Goal: Information Seeking & Learning: Learn about a topic

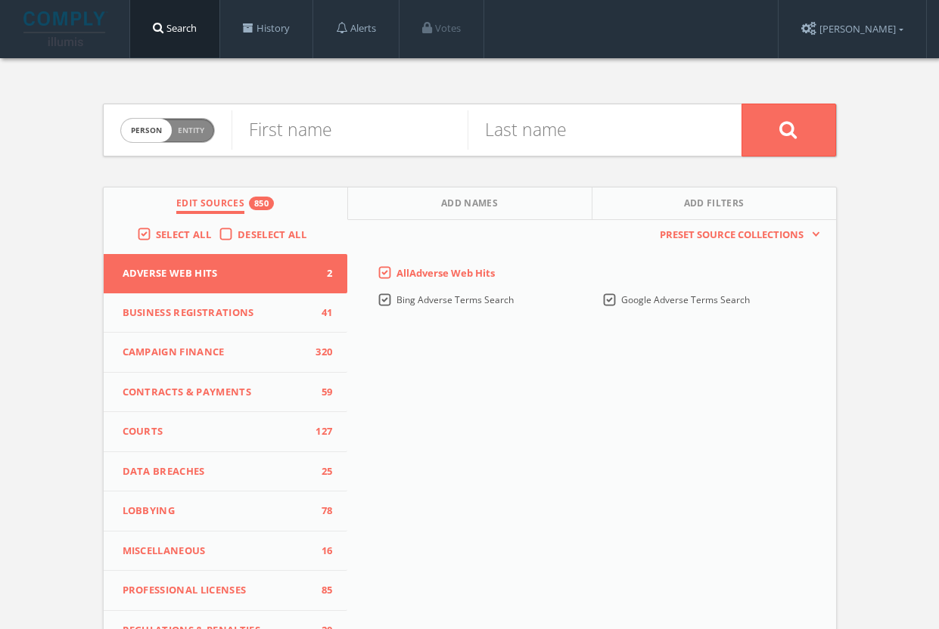
click at [195, 126] on span "Entity" at bounding box center [191, 130] width 26 height 11
checkbox input "true"
click at [314, 133] on input "text" at bounding box center [486, 129] width 510 height 39
type input "founders first capital"
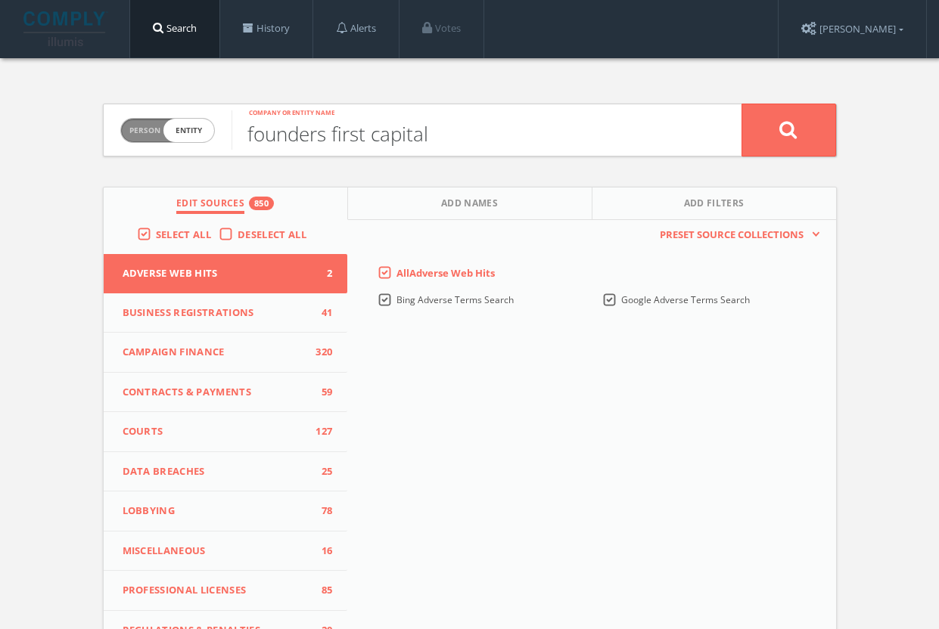
click at [788, 129] on button at bounding box center [788, 130] width 95 height 53
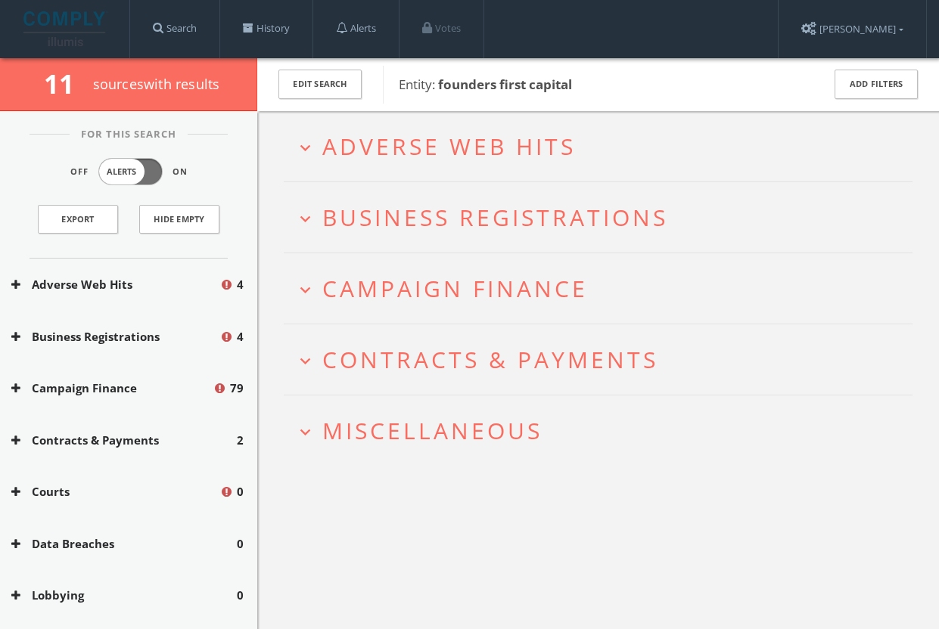
click at [570, 431] on button "expand_more Miscellaneous" at bounding box center [603, 430] width 617 height 25
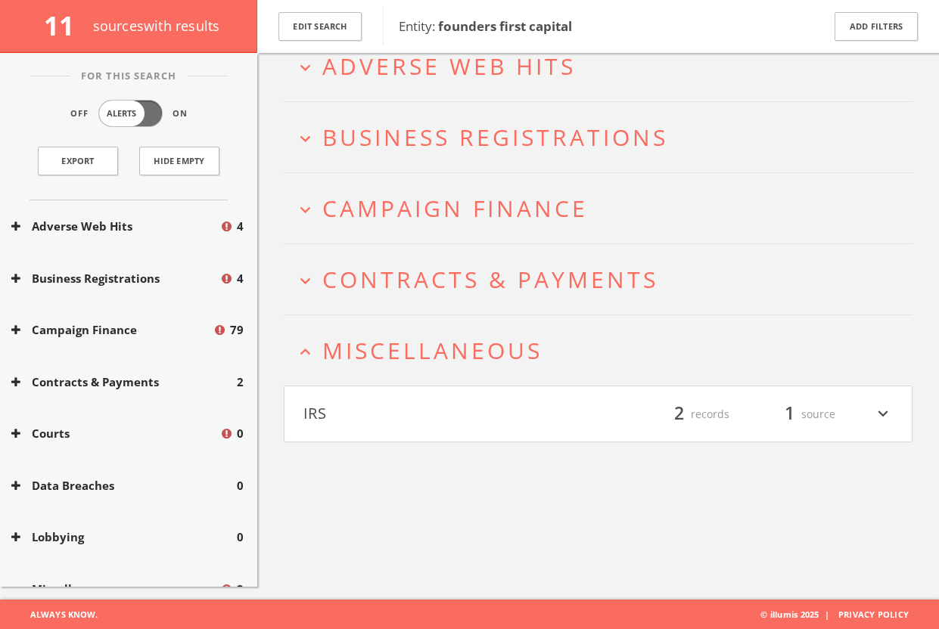
click at [578, 400] on h4 "IRS filter_list 2 records 1 source expand_more" at bounding box center [597, 414] width 627 height 56
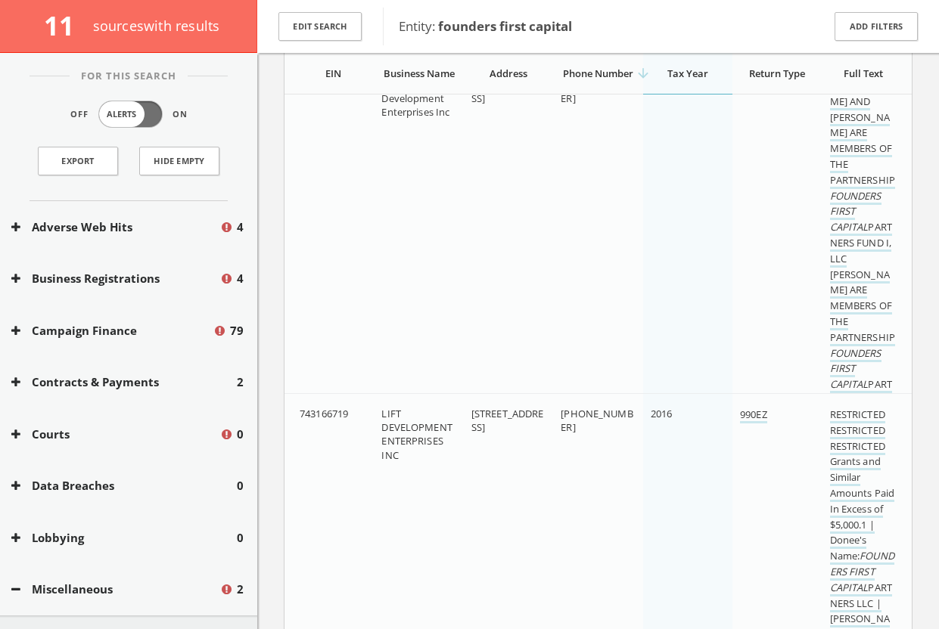
scroll to position [230, 0]
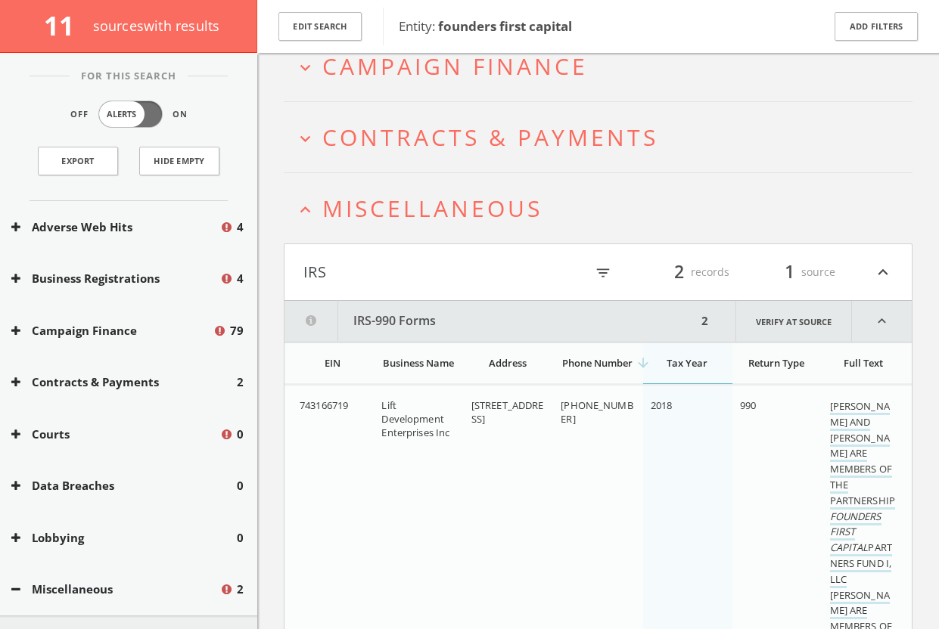
click at [464, 284] on h4 "IRS filter_list 2 records 1 source expand_less" at bounding box center [597, 272] width 627 height 56
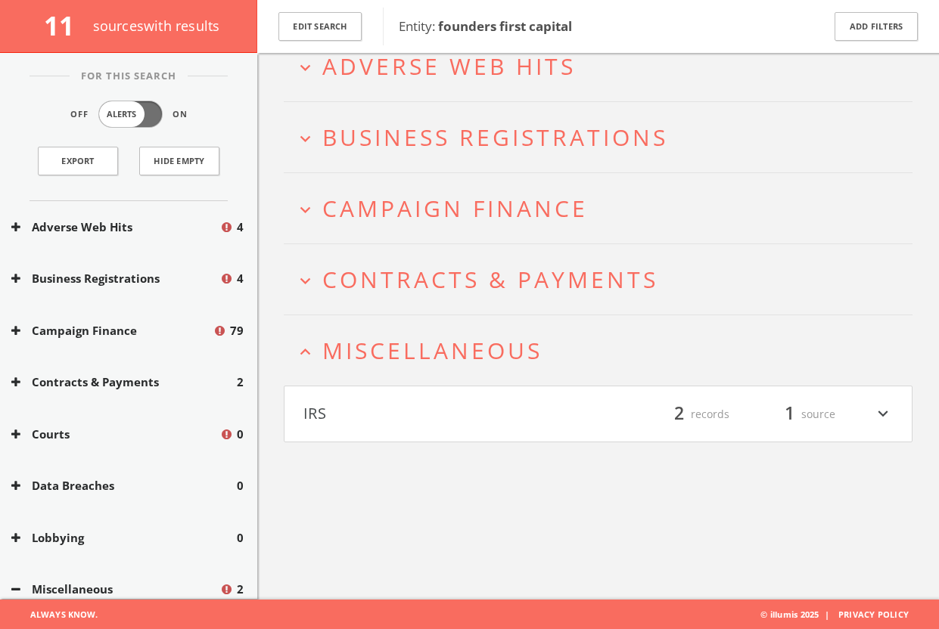
click at [467, 362] on span "Miscellaneous" at bounding box center [432, 350] width 220 height 31
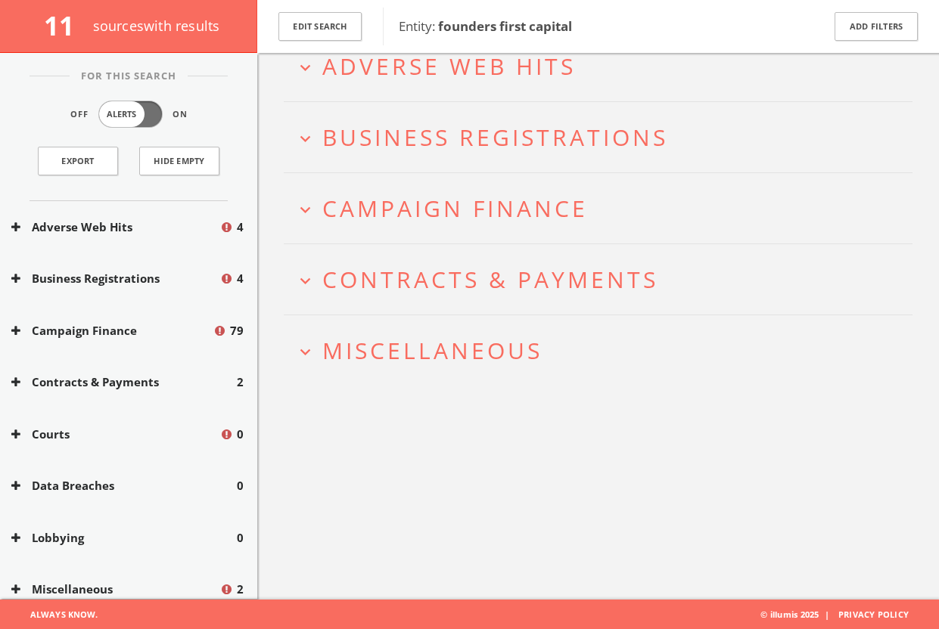
click at [472, 295] on h2 "expand_more Contracts & Payments" at bounding box center [598, 279] width 628 height 70
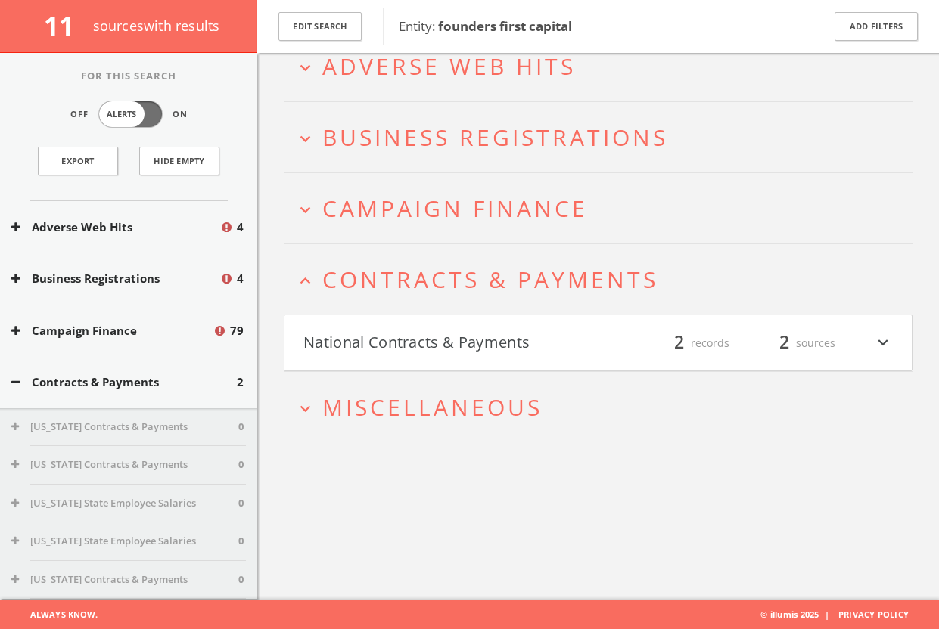
click at [489, 338] on button "National Contracts & Payments" at bounding box center [450, 343] width 295 height 26
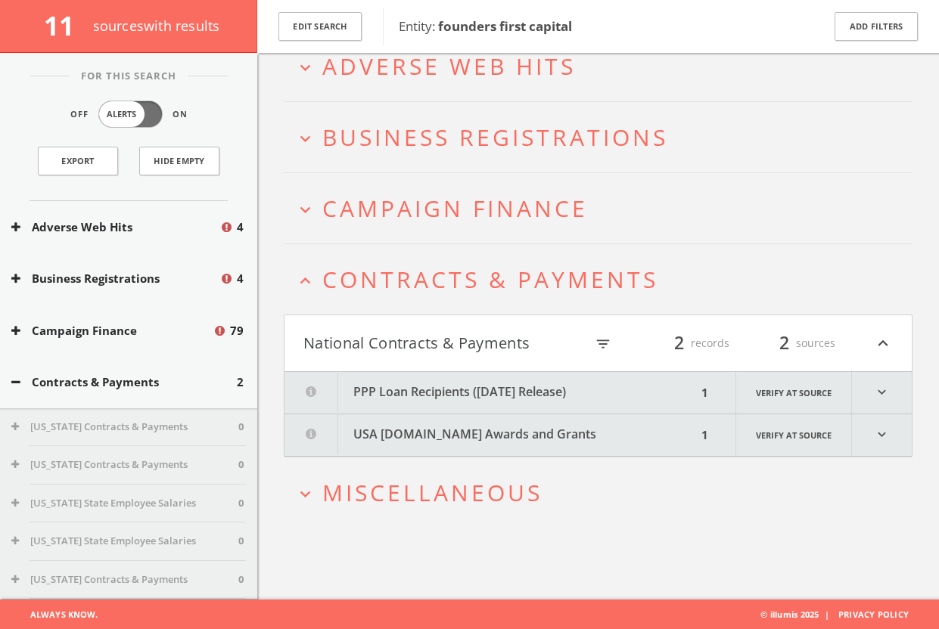
click at [520, 448] on button "USA [DOMAIN_NAME] Awards and Grants" at bounding box center [490, 435] width 412 height 42
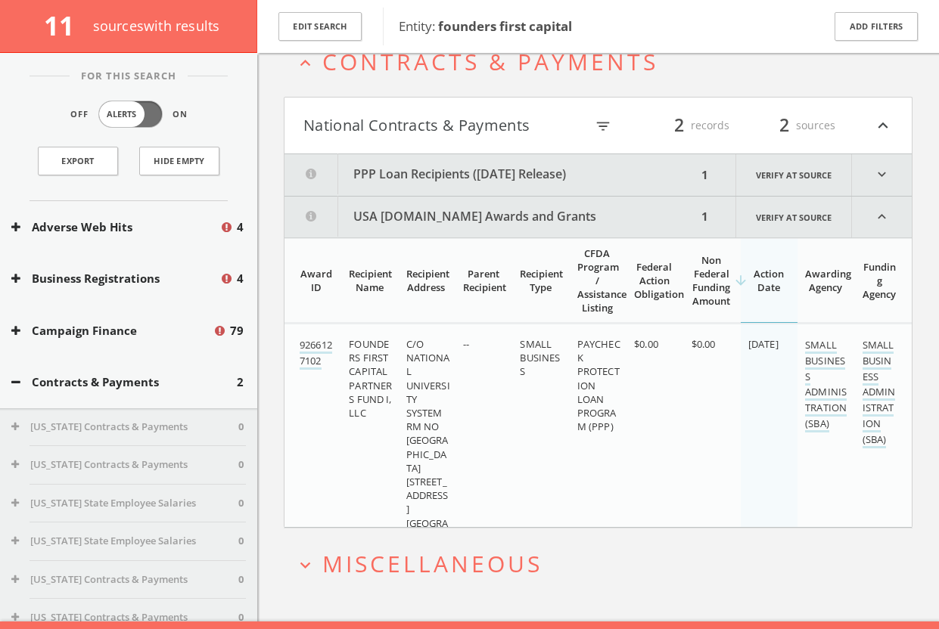
scroll to position [327, 0]
click at [526, 160] on button "PPP Loan Recipients ([DATE] Release)" at bounding box center [490, 175] width 412 height 42
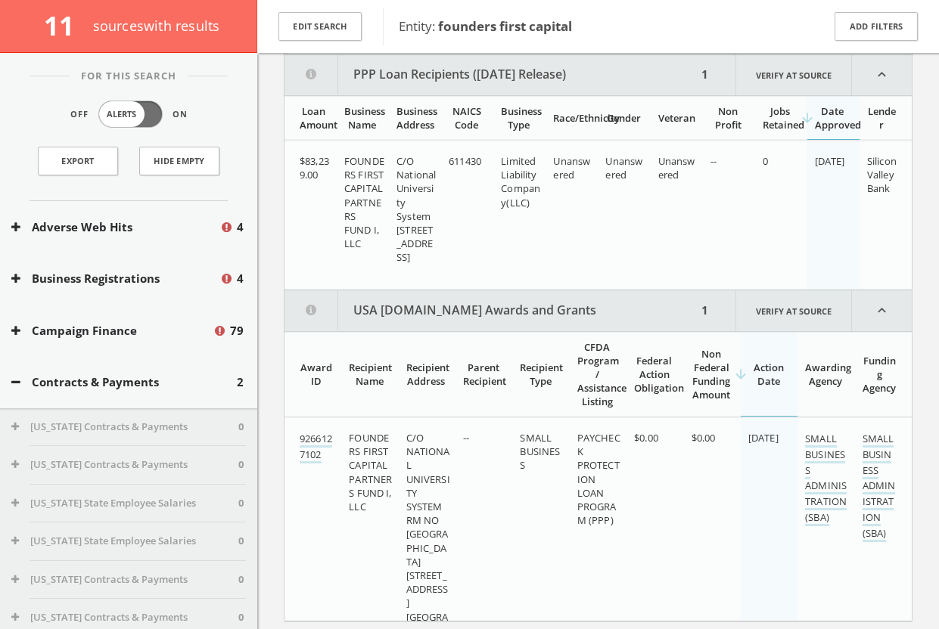
scroll to position [288, 0]
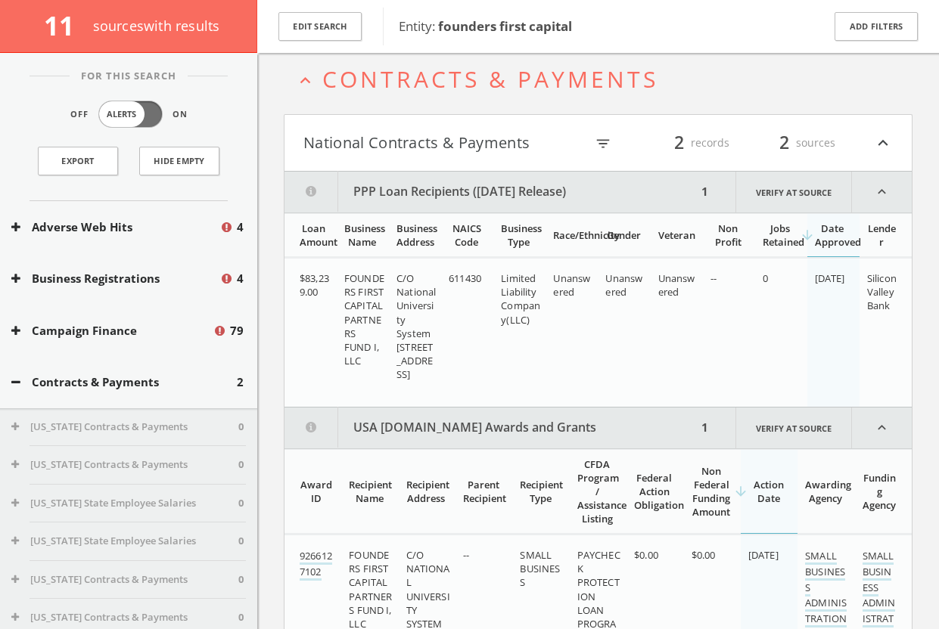
click at [482, 144] on button "National Contracts & Payments" at bounding box center [443, 143] width 281 height 26
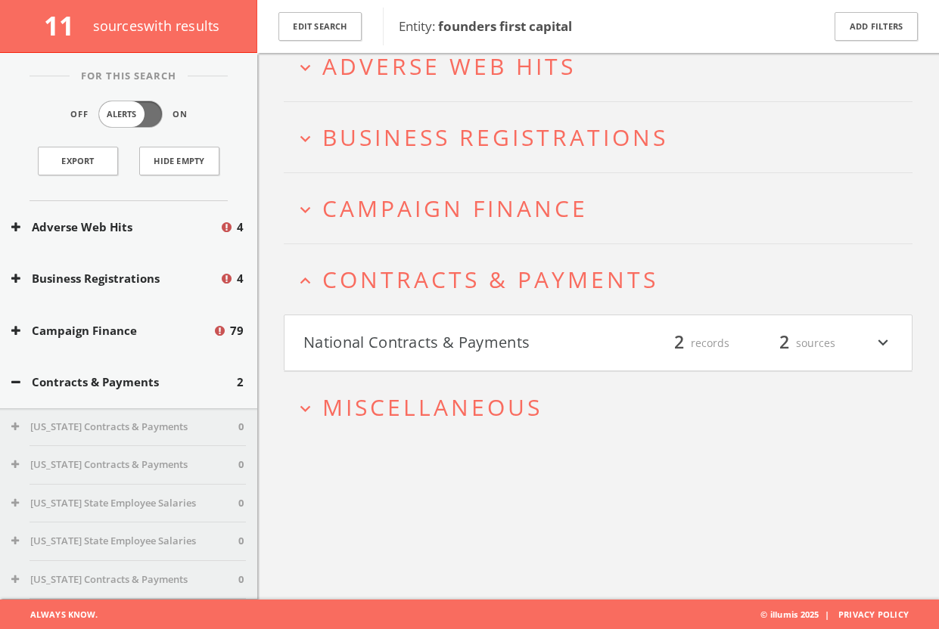
click at [477, 329] on h4 "National Contracts & Payments filter_list 2 records 2 sources expand_more" at bounding box center [597, 343] width 627 height 56
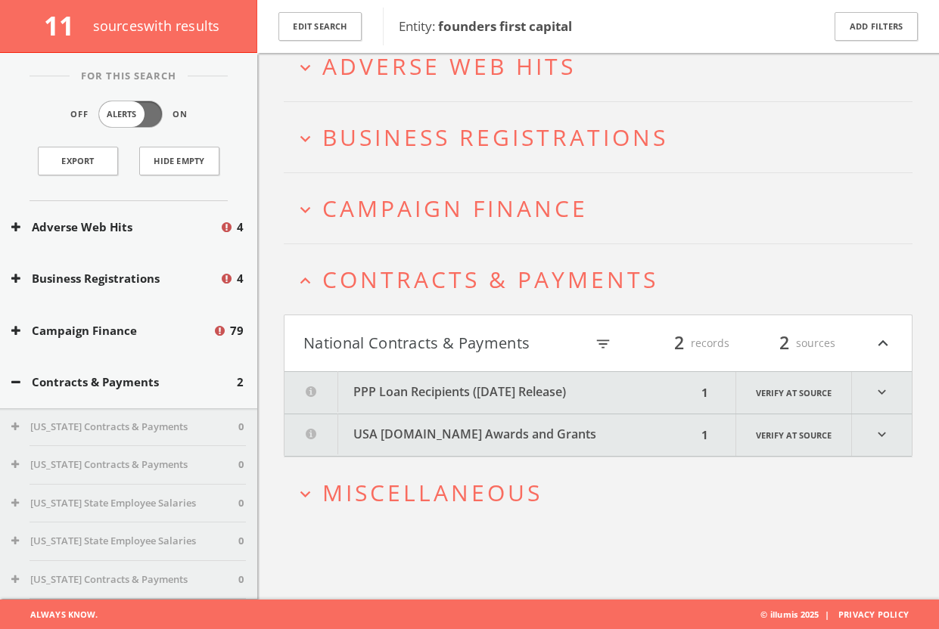
click at [483, 378] on button "PPP Loan Recipients ([DATE] Release)" at bounding box center [490, 393] width 412 height 42
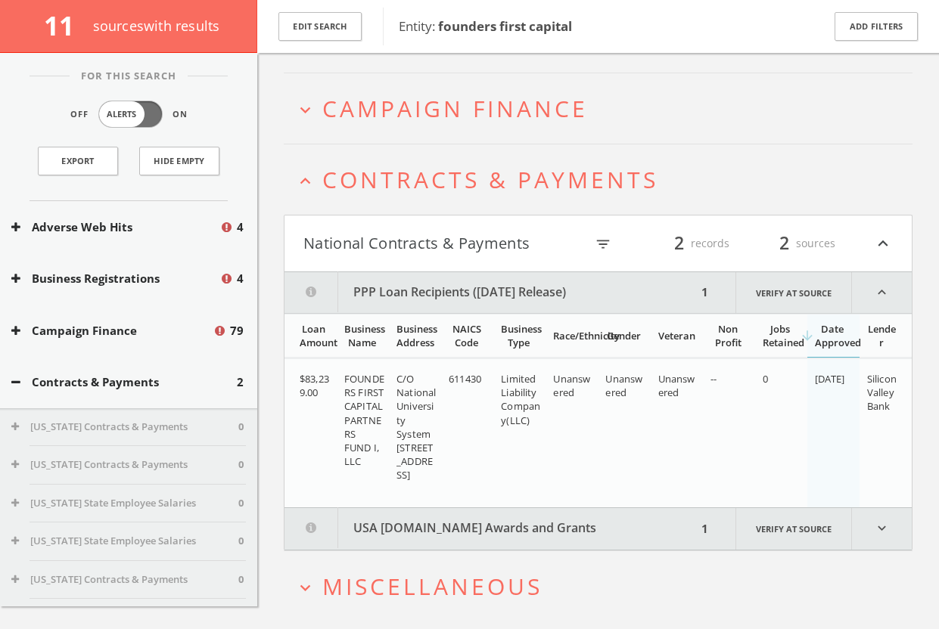
scroll to position [232, 0]
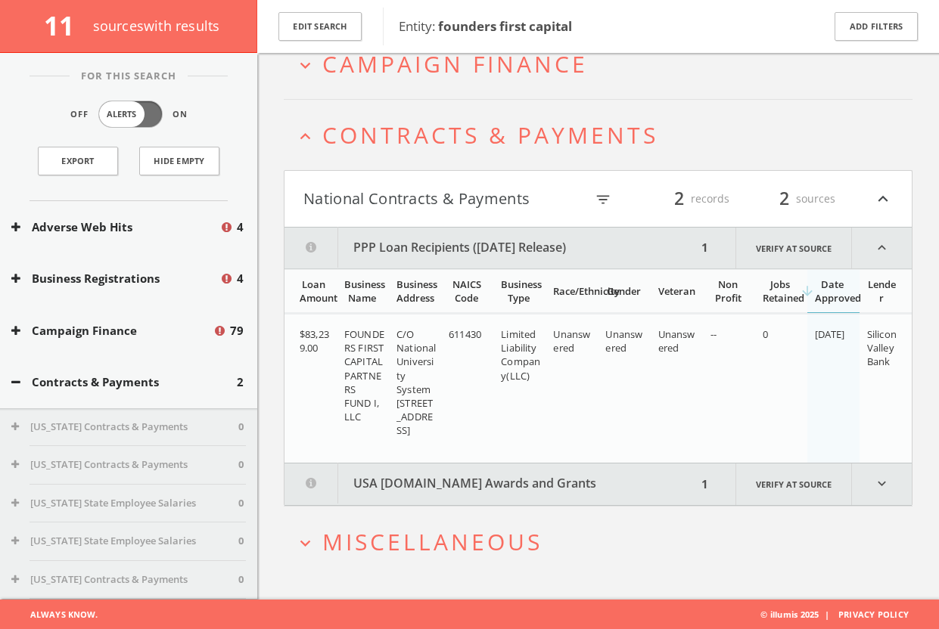
click at [460, 144] on span "Contracts & Payments" at bounding box center [490, 134] width 336 height 31
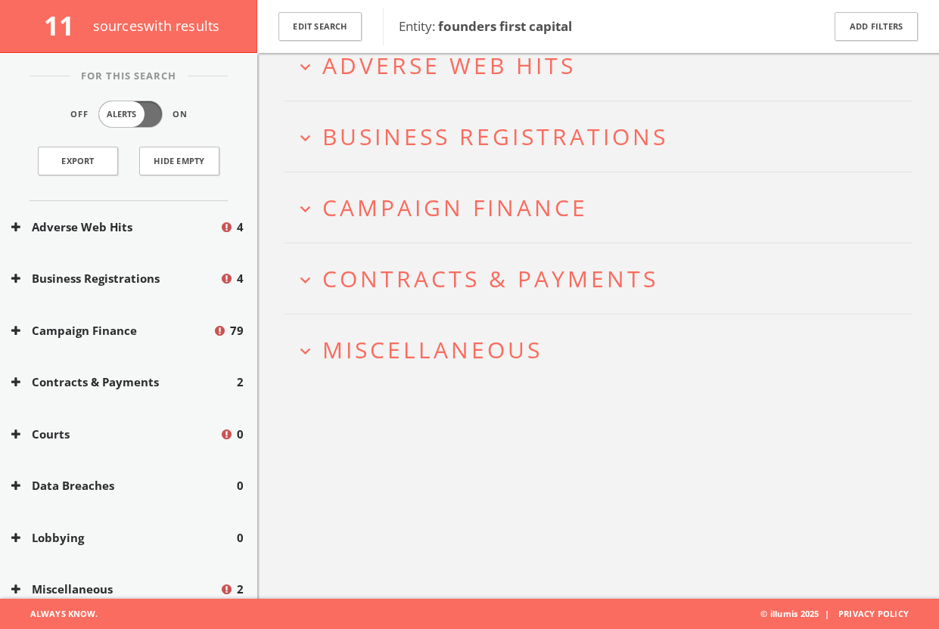
scroll to position [88, 0]
click at [454, 207] on span "Campaign Finance" at bounding box center [454, 208] width 265 height 31
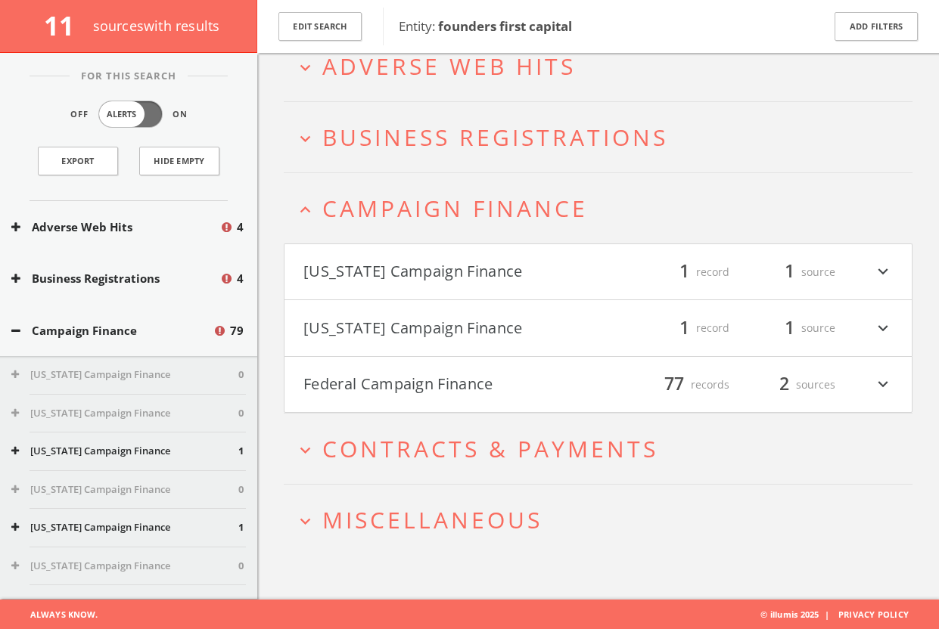
click at [516, 256] on h4 "[US_STATE] Campaign Finance filter_list 1 record 1 source expand_more" at bounding box center [597, 272] width 627 height 56
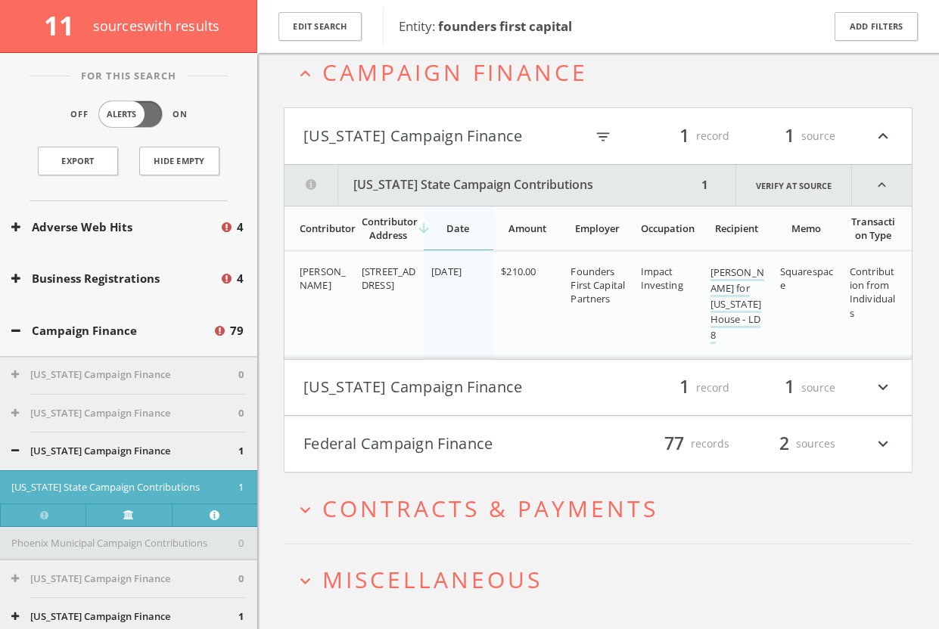
scroll to position [262, 0]
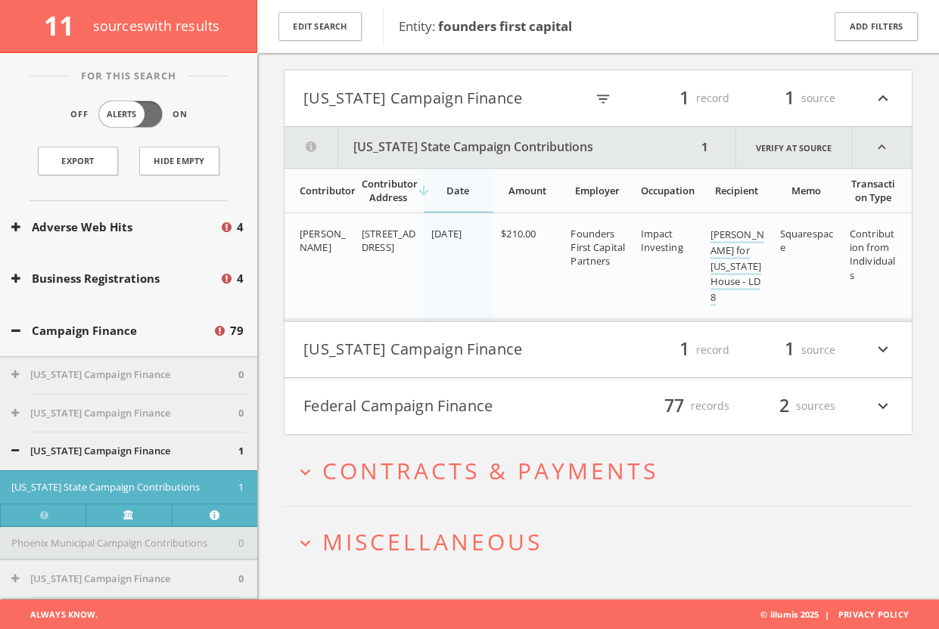
click at [533, 88] on button "[US_STATE] Campaign Finance" at bounding box center [443, 98] width 281 height 26
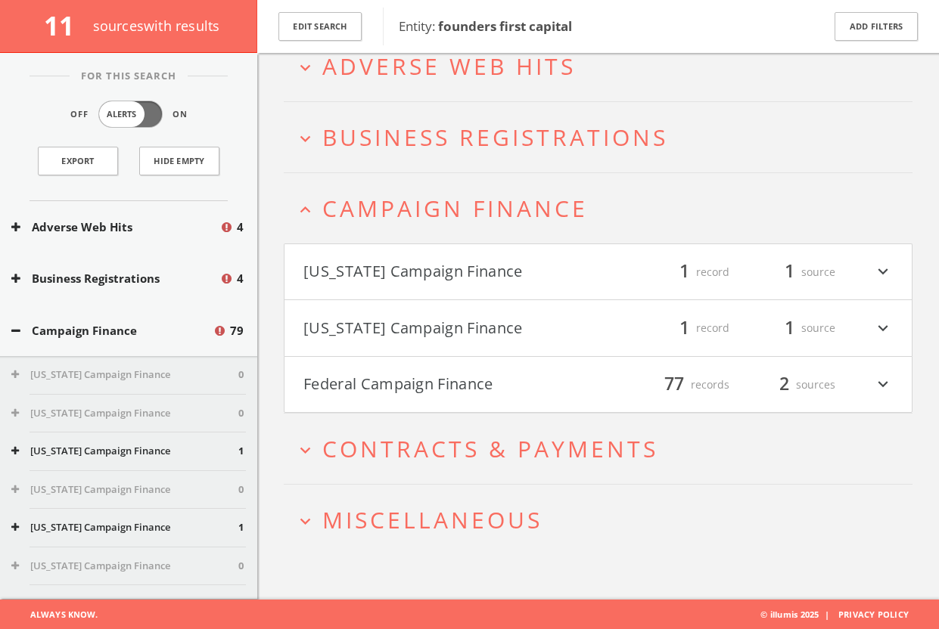
click at [537, 322] on button "[US_STATE] Campaign Finance" at bounding box center [450, 328] width 295 height 26
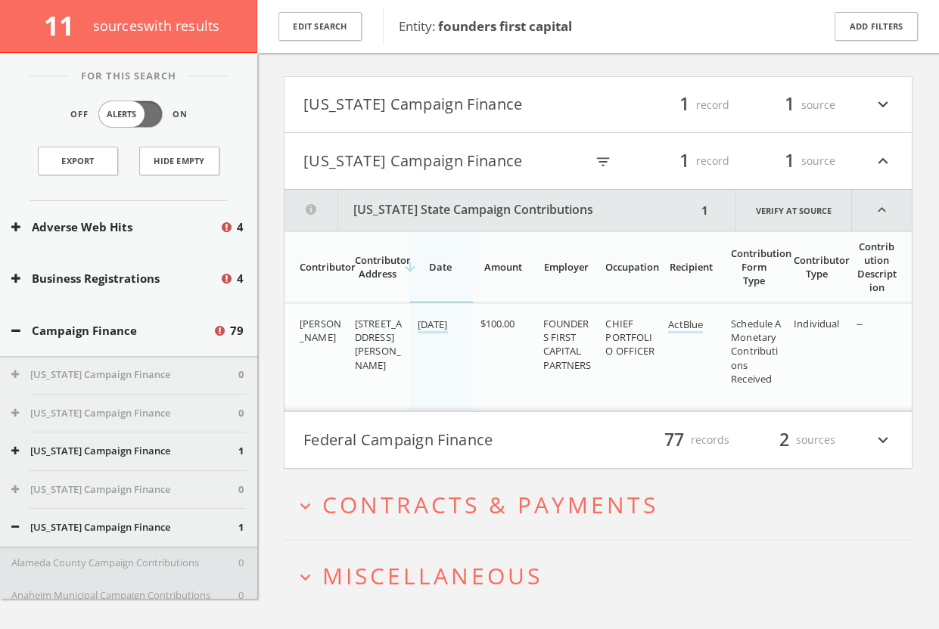
scroll to position [289, 0]
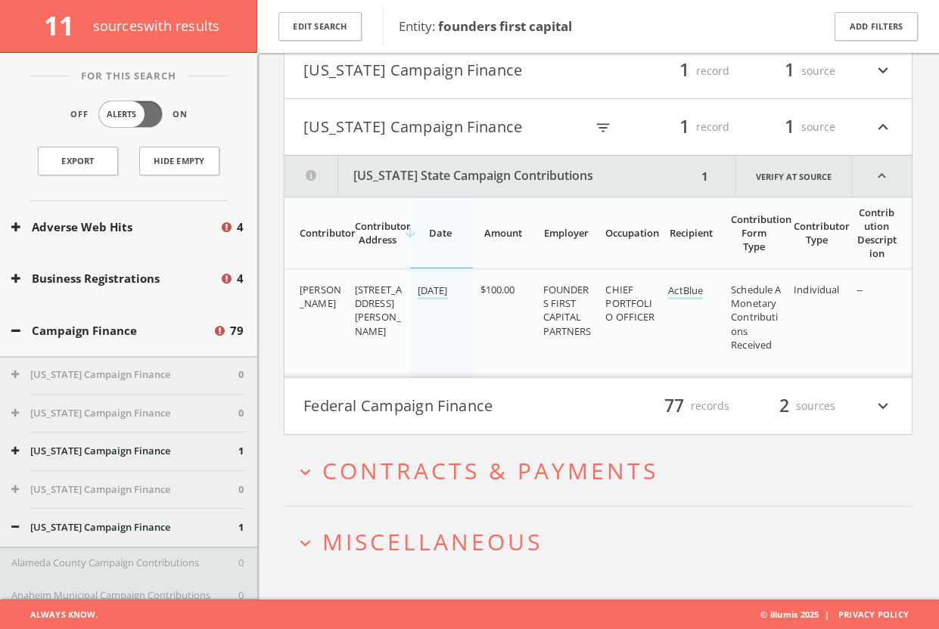
click at [492, 135] on button "[US_STATE] Campaign Finance" at bounding box center [443, 127] width 281 height 26
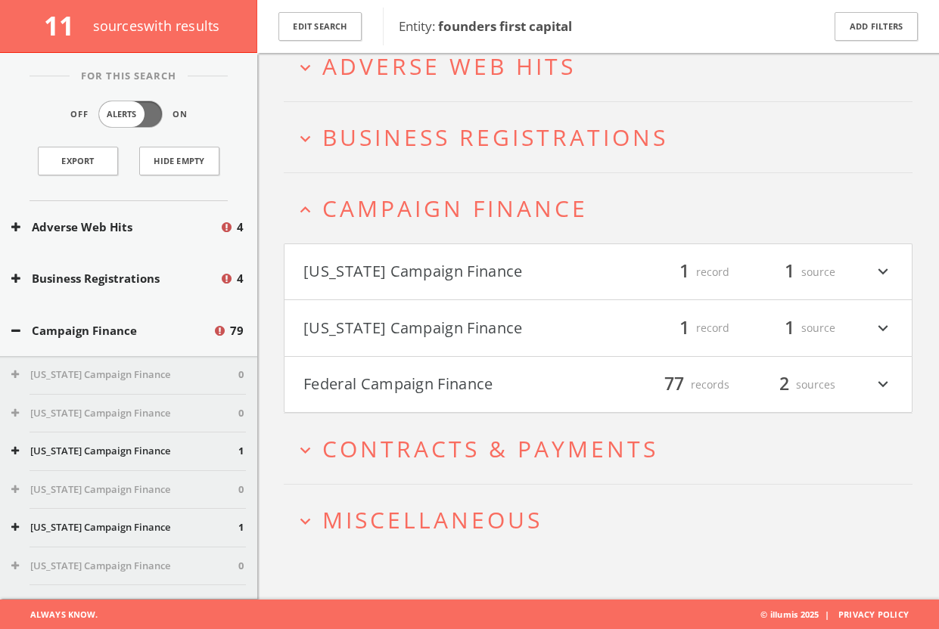
click at [499, 374] on button "Federal Campaign Finance" at bounding box center [450, 385] width 295 height 26
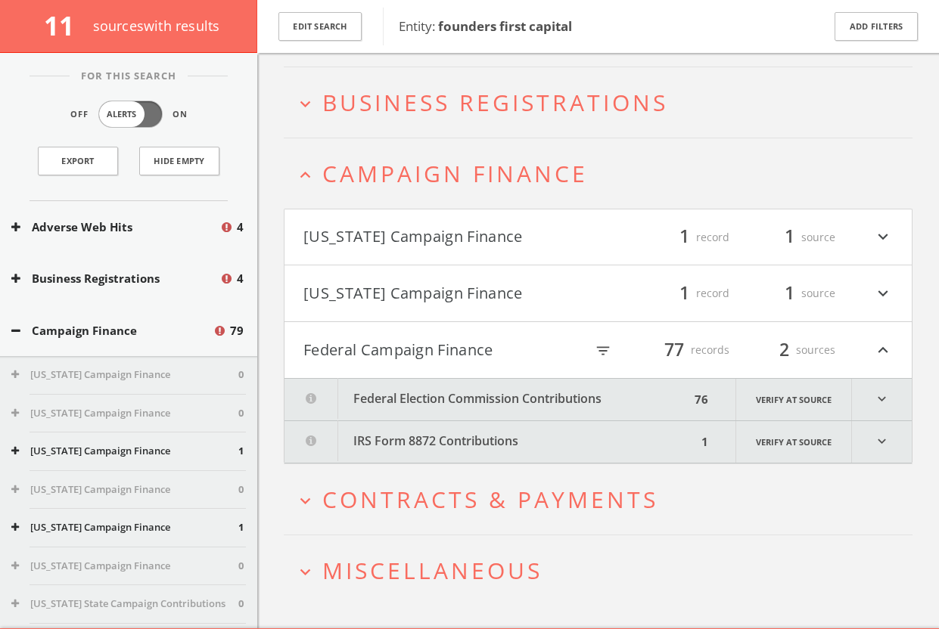
scroll to position [151, 0]
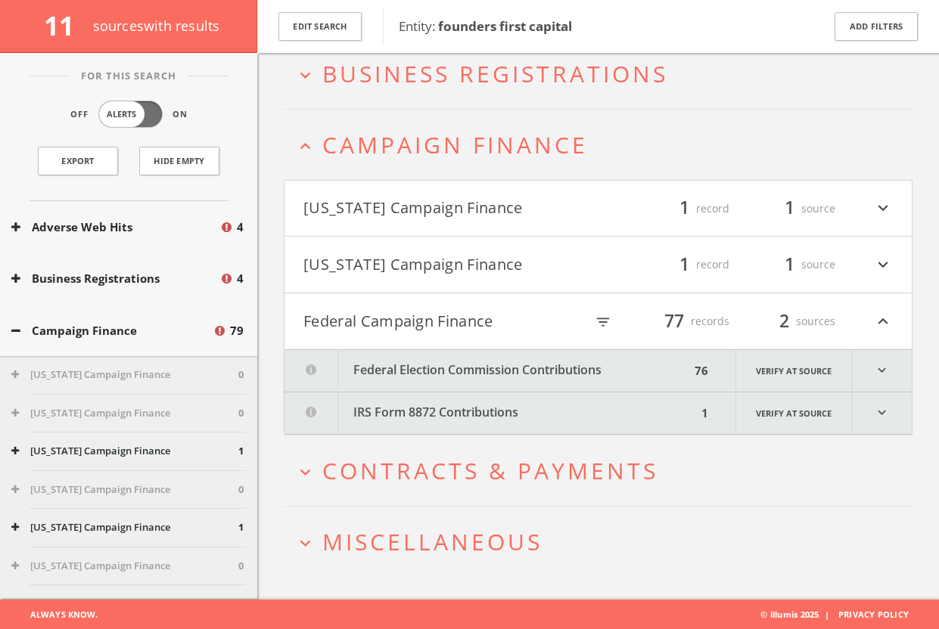
click at [534, 431] on button "IRS Form 8872 Contributions" at bounding box center [490, 414] width 412 height 42
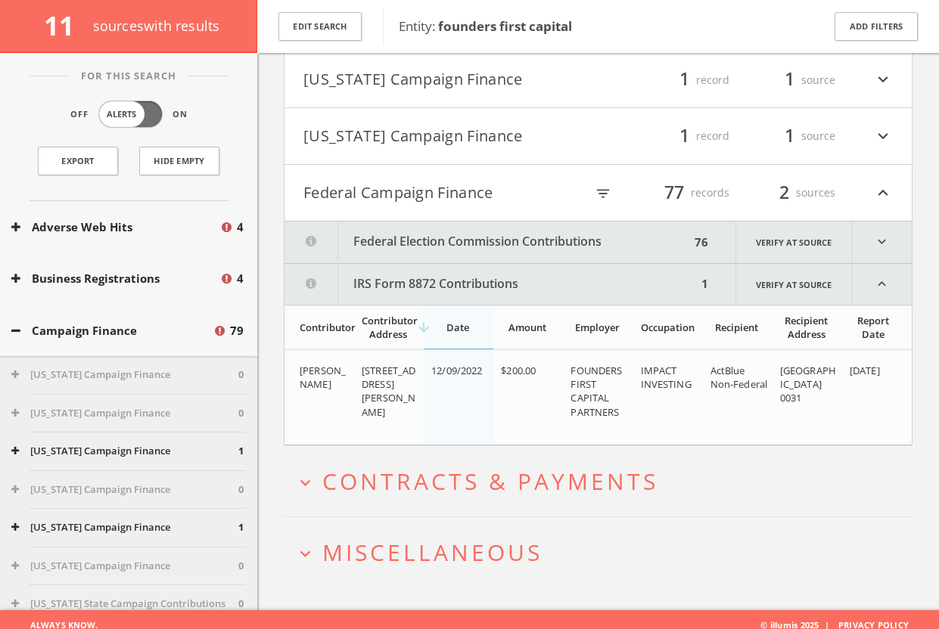
scroll to position [290, 0]
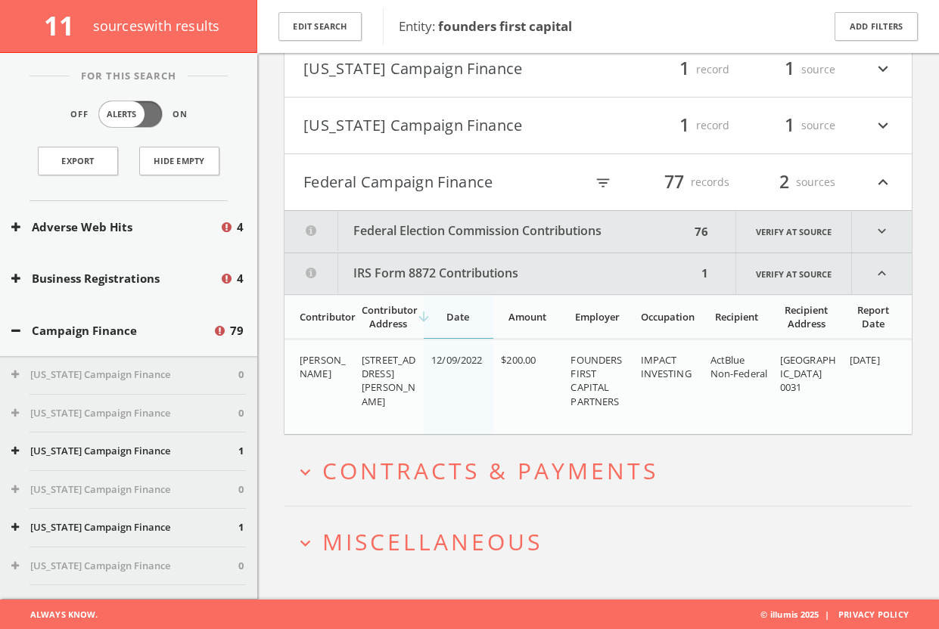
click at [479, 285] on button "IRS Form 8872 Contributions" at bounding box center [490, 273] width 412 height 41
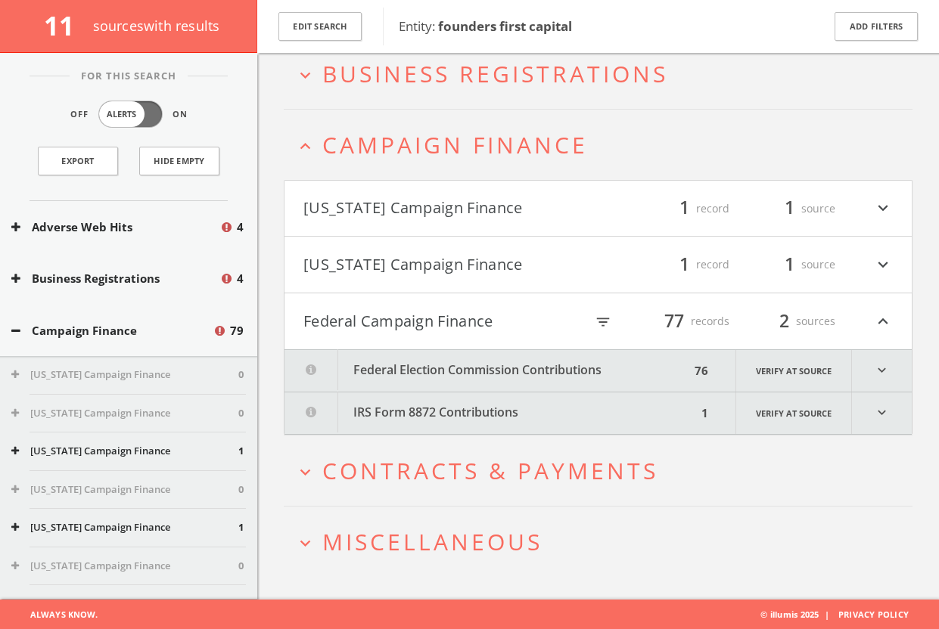
click at [492, 359] on button "Federal Election Commission Contributions" at bounding box center [486, 371] width 405 height 42
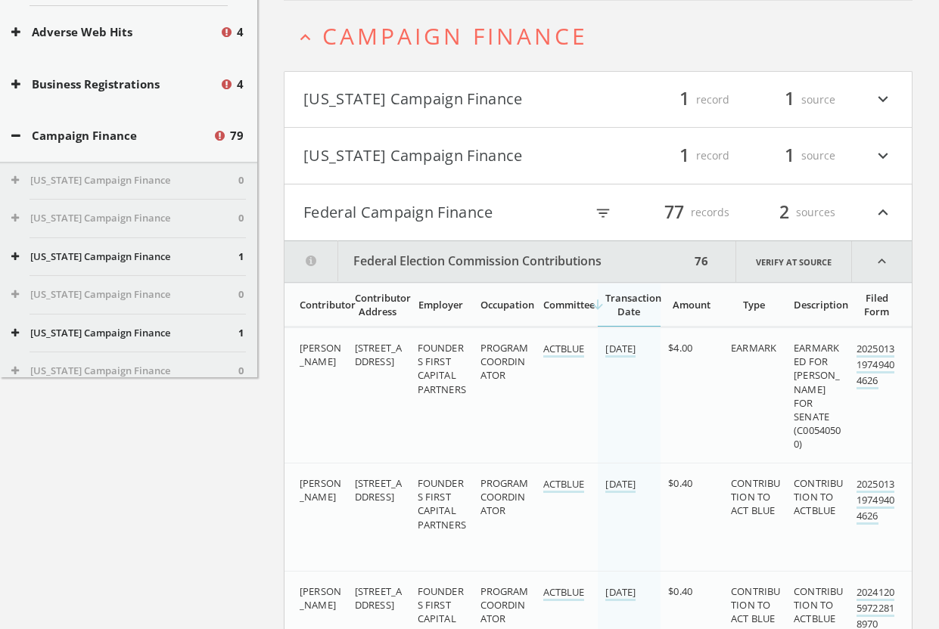
scroll to position [0, 0]
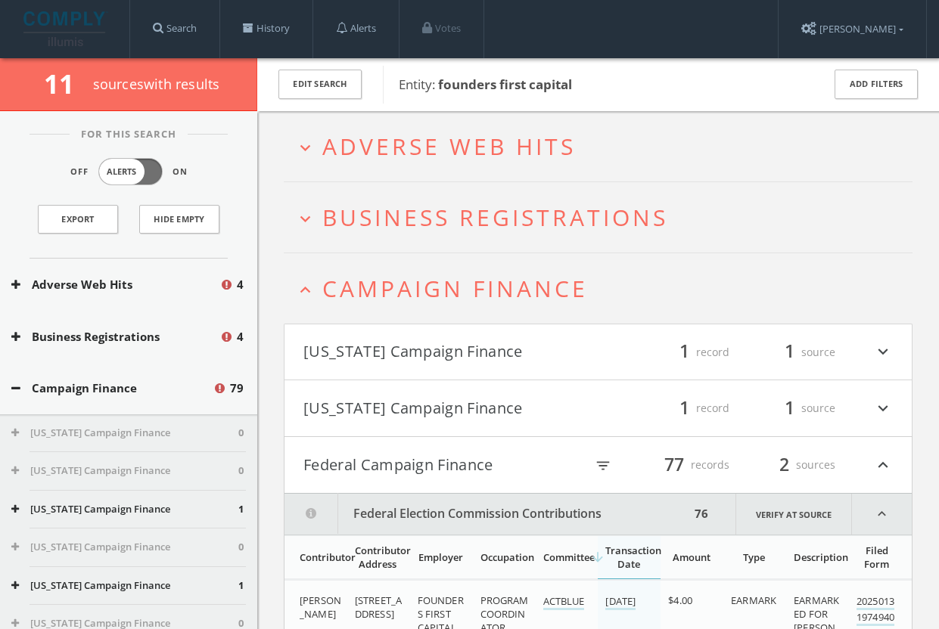
click at [501, 467] on button "Federal Campaign Finance" at bounding box center [443, 465] width 281 height 26
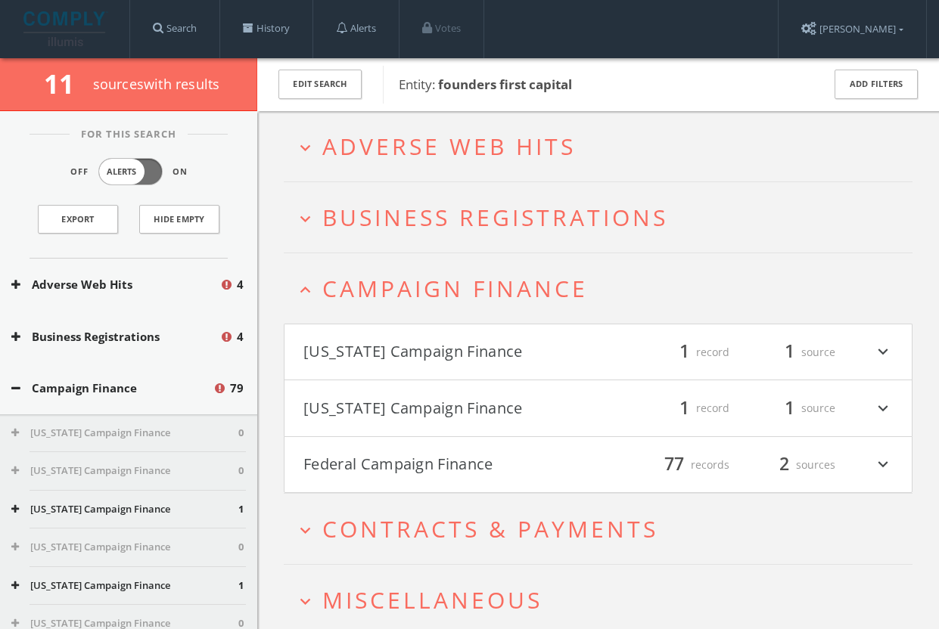
click at [533, 291] on span "Campaign Finance" at bounding box center [454, 288] width 265 height 31
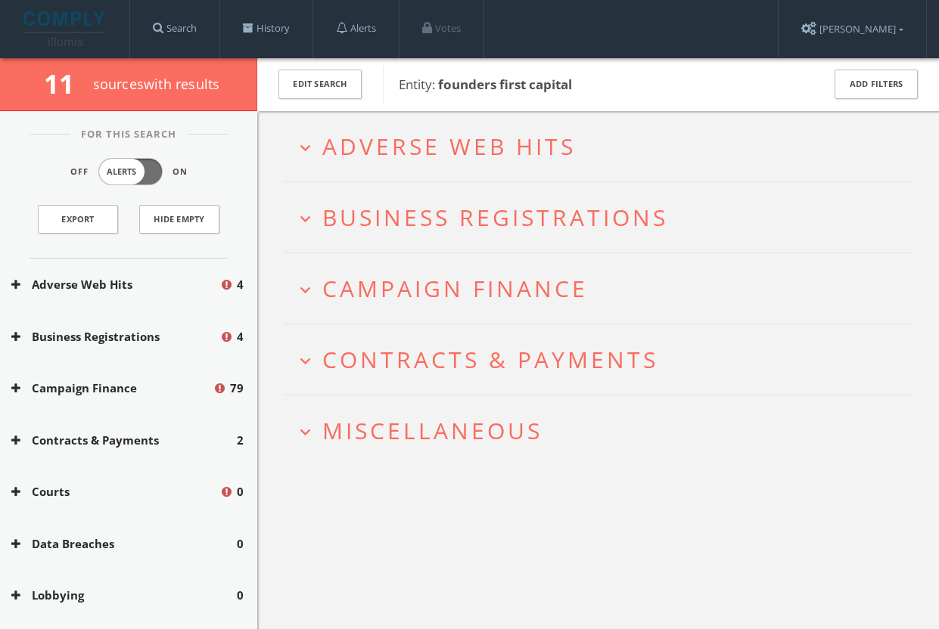
click at [552, 212] on span "Business Registrations" at bounding box center [495, 217] width 346 height 31
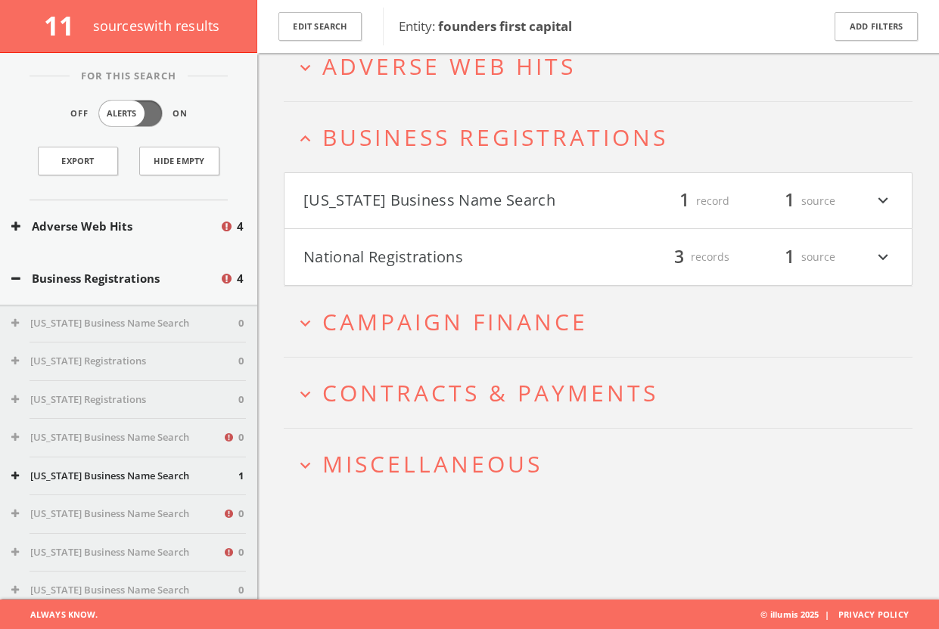
click at [575, 263] on button "National Registrations" at bounding box center [450, 257] width 295 height 26
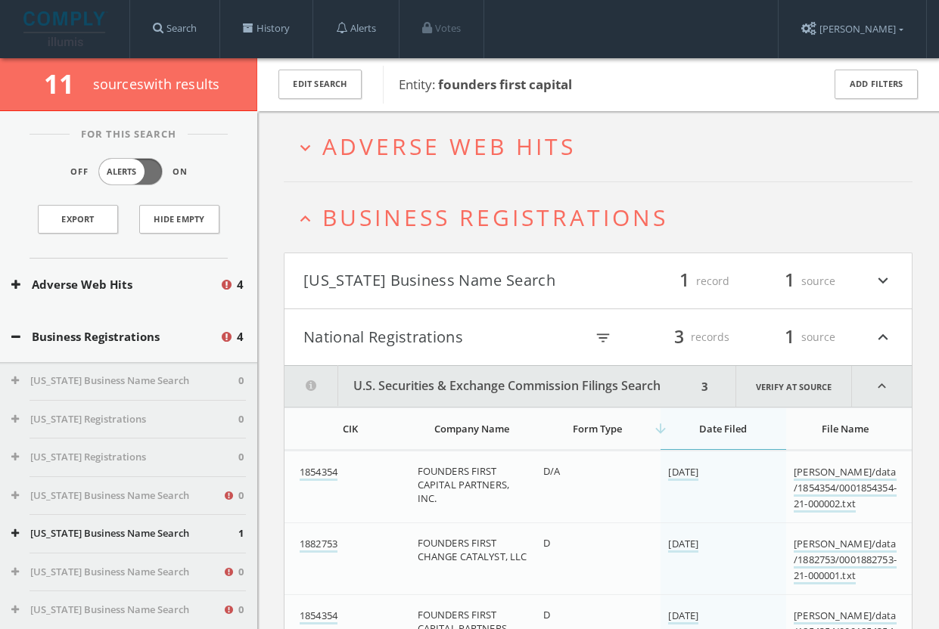
drag, startPoint x: 551, startPoint y: 349, endPoint x: 538, endPoint y: 327, distance: 24.8
click at [551, 349] on button "National Registrations" at bounding box center [443, 337] width 281 height 26
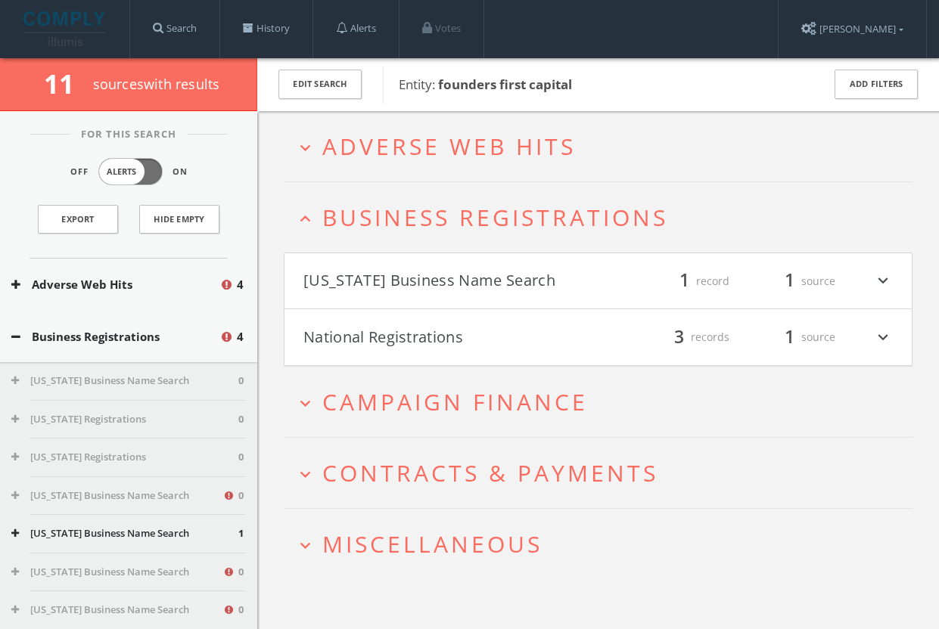
click at [517, 278] on button "[US_STATE] Business Name Search" at bounding box center [450, 281] width 295 height 26
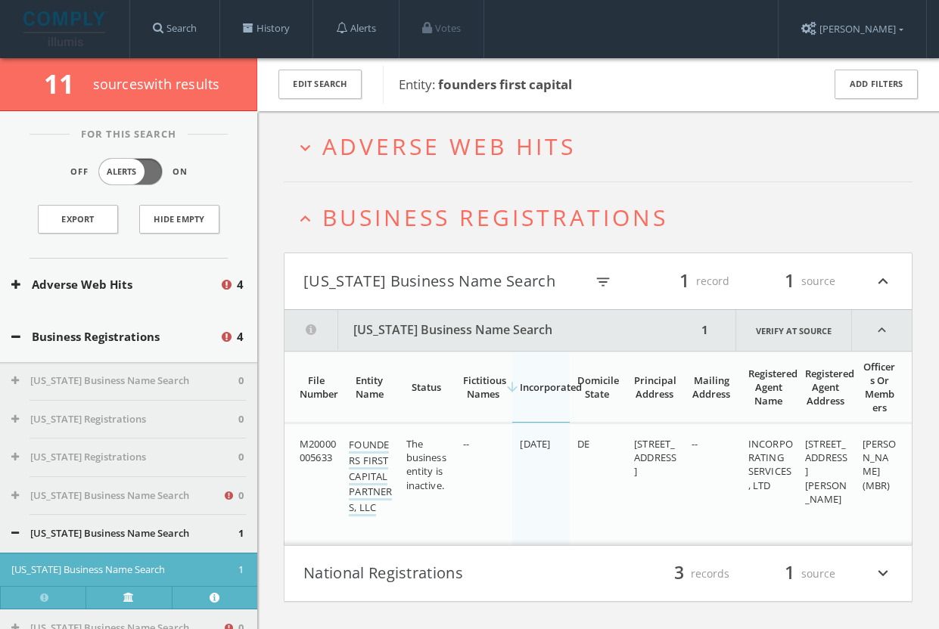
click at [486, 273] on button "[US_STATE] Business Name Search" at bounding box center [443, 281] width 281 height 26
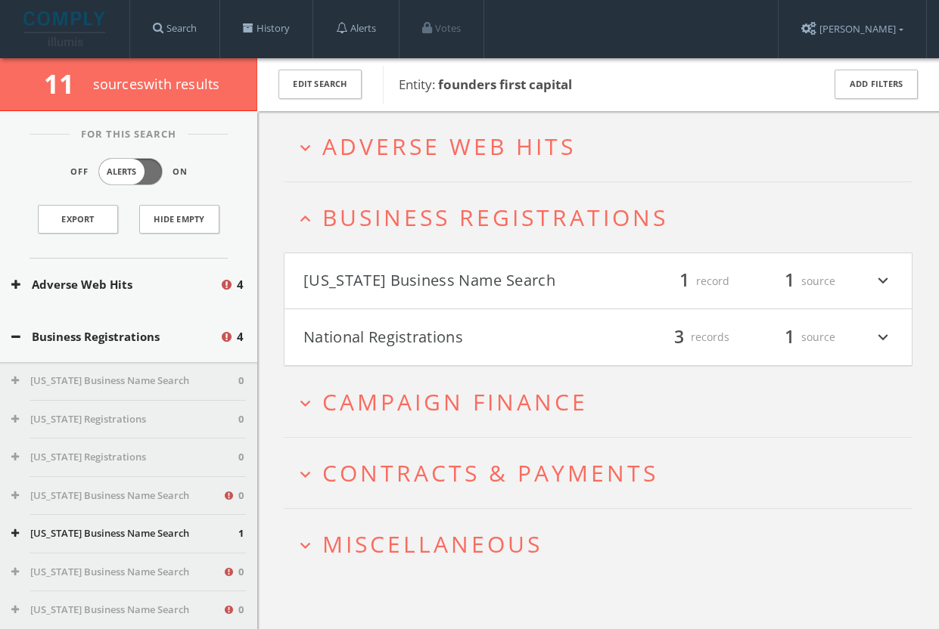
click at [488, 225] on span "Business Registrations" at bounding box center [495, 217] width 346 height 31
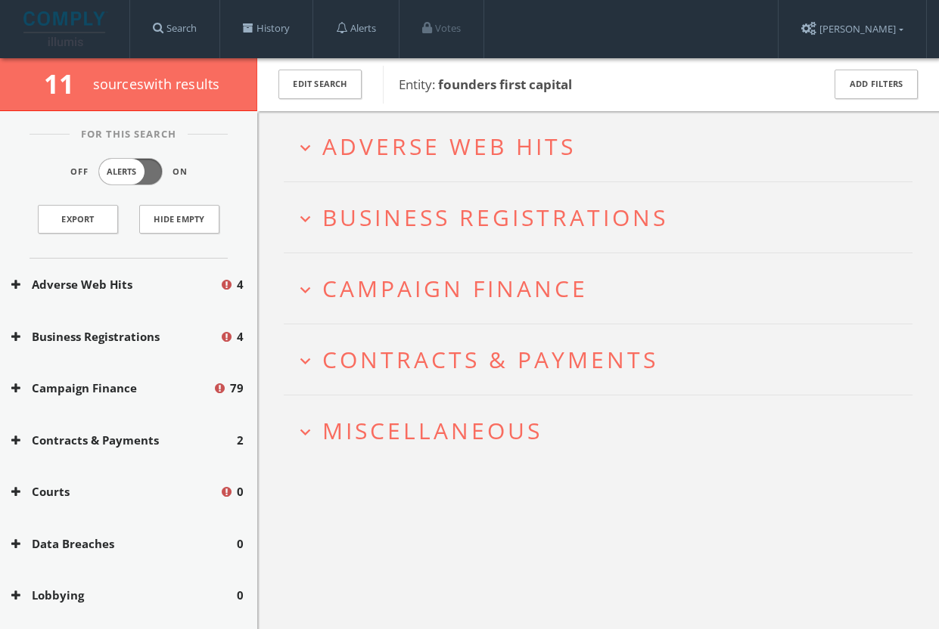
click at [489, 155] on span "Adverse Web Hits" at bounding box center [448, 146] width 253 height 31
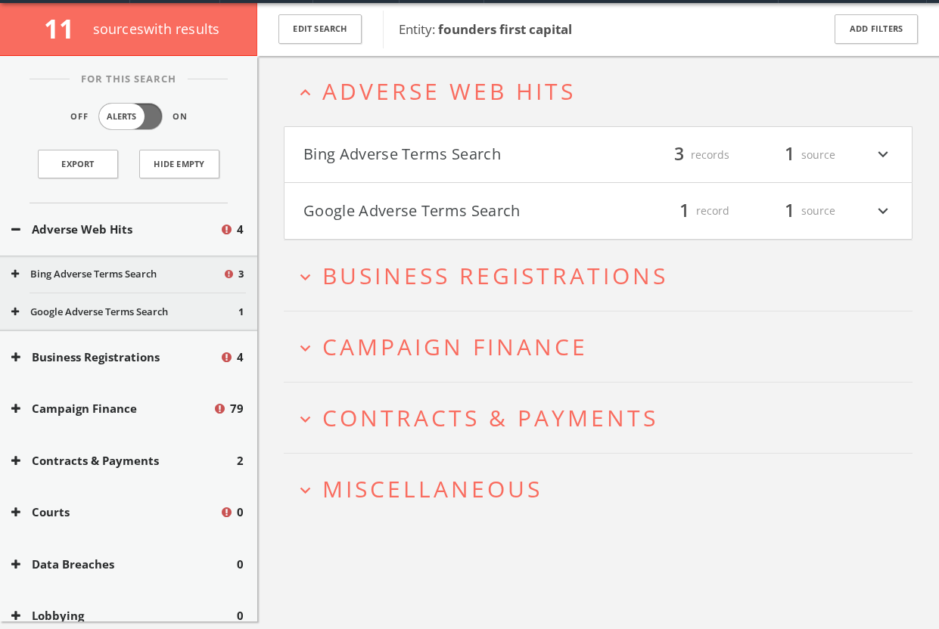
click at [505, 209] on button "Google Adverse Terms Search" at bounding box center [450, 211] width 295 height 26
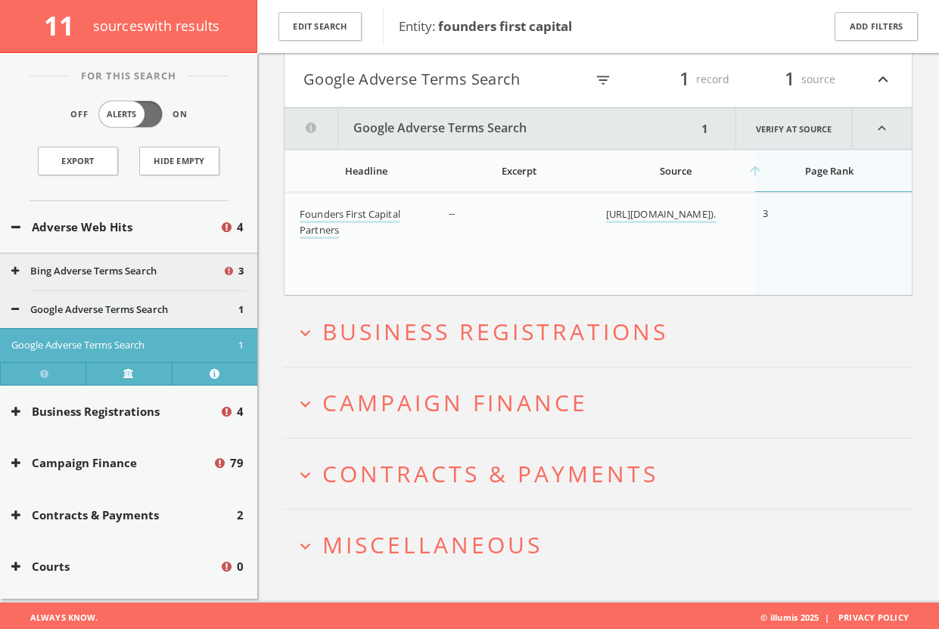
scroll to position [169, 0]
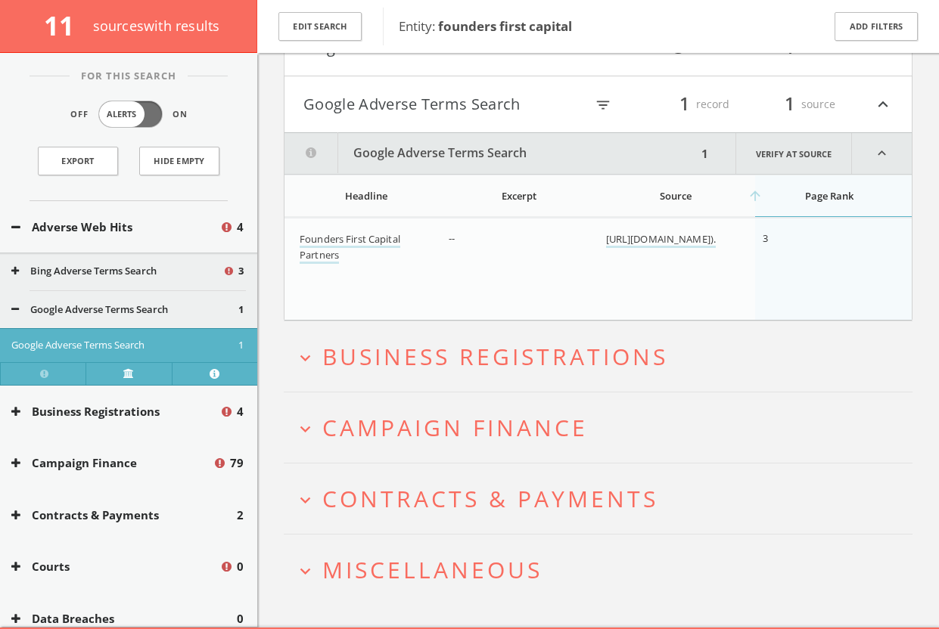
click at [467, 115] on button "Google Adverse Terms Search" at bounding box center [443, 105] width 281 height 26
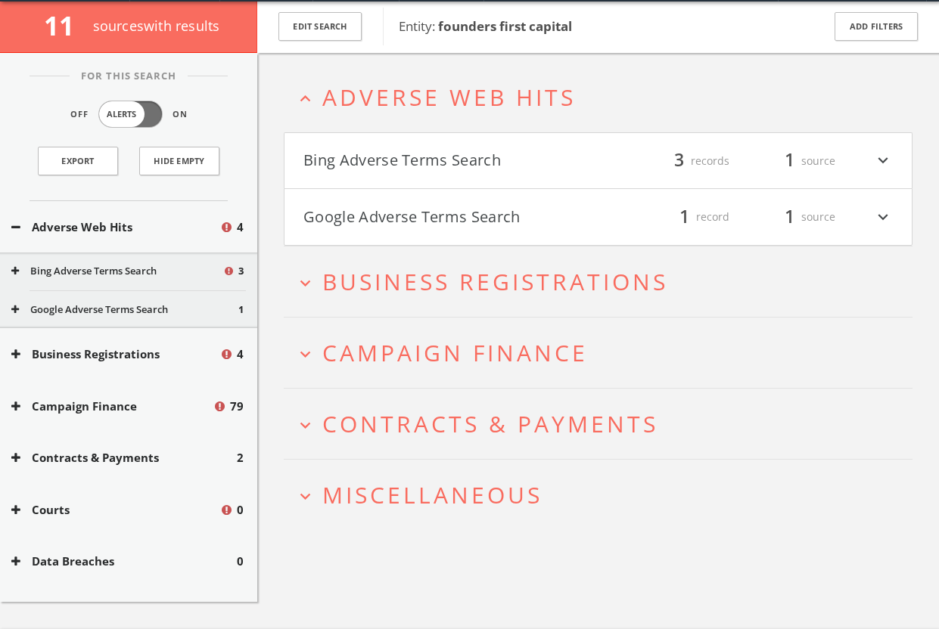
scroll to position [0, 0]
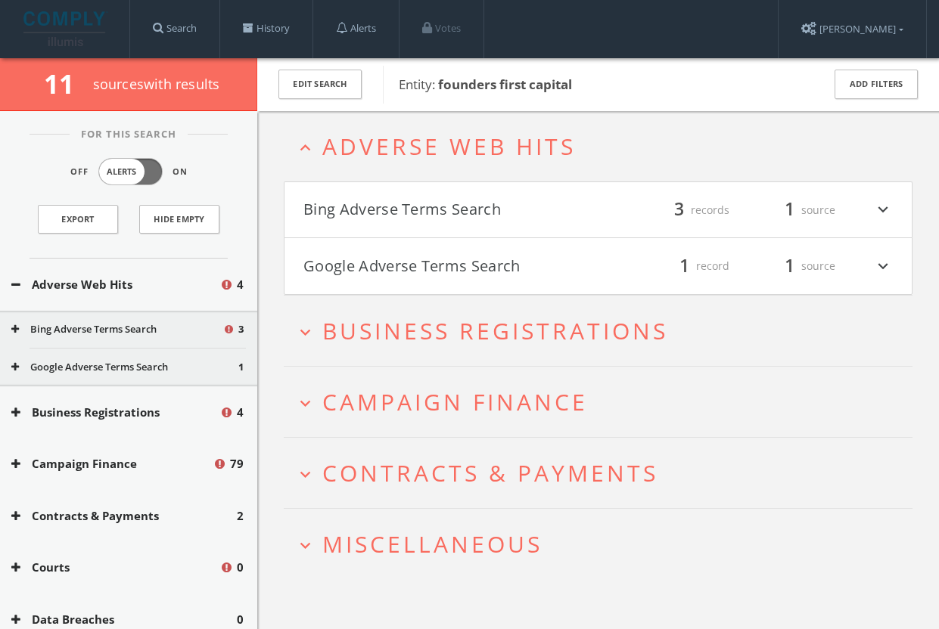
click at [495, 206] on button "Bing Adverse Terms Search" at bounding box center [450, 210] width 295 height 26
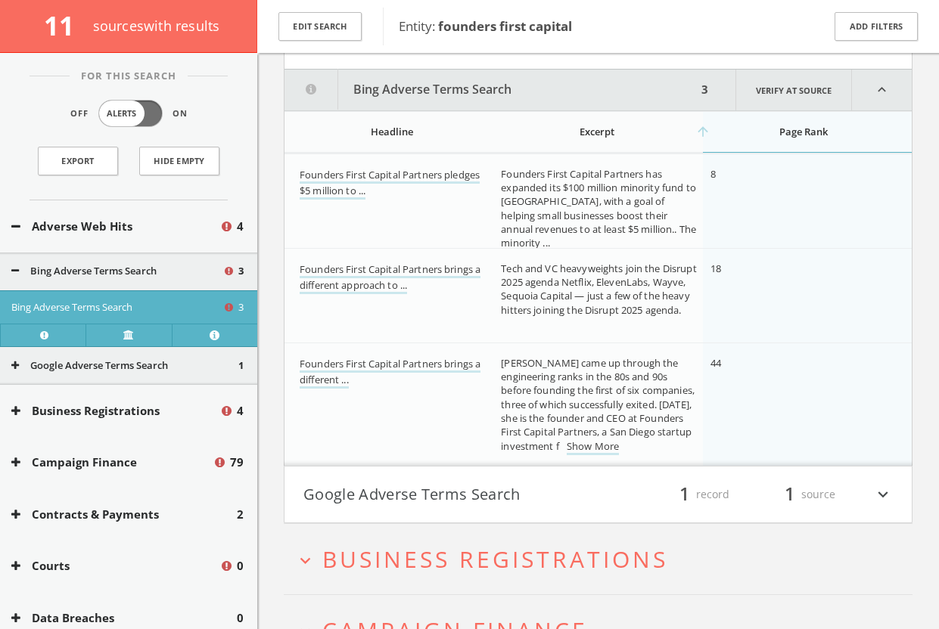
scroll to position [185, 0]
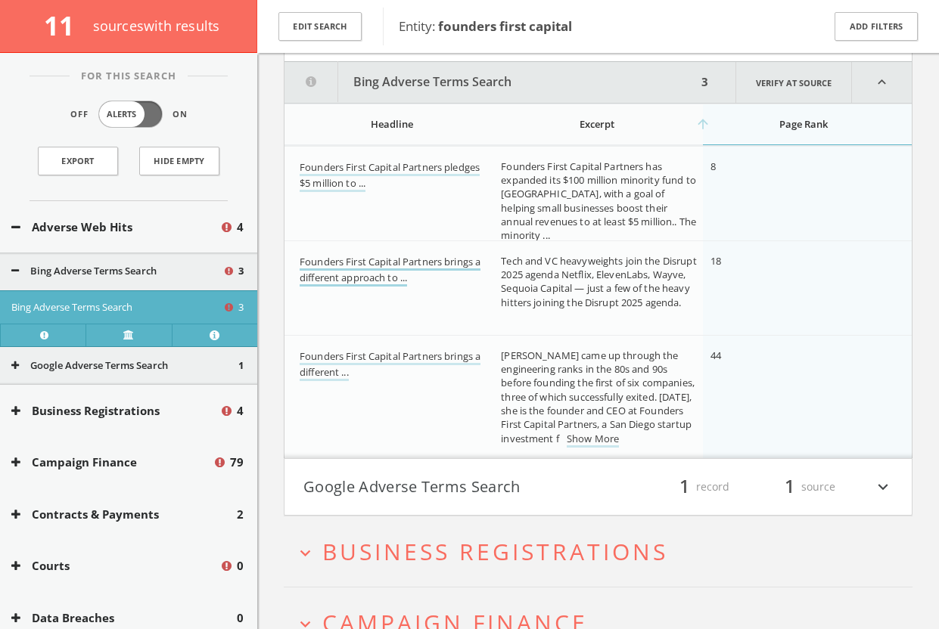
click at [384, 265] on link "Founders First Capital Partners brings a different approach to ..." at bounding box center [389, 271] width 181 height 32
click at [476, 352] on link "Founders First Capital Partners brings a different ..." at bounding box center [389, 365] width 181 height 32
click at [411, 90] on button "Bing Adverse Terms Search" at bounding box center [490, 82] width 412 height 41
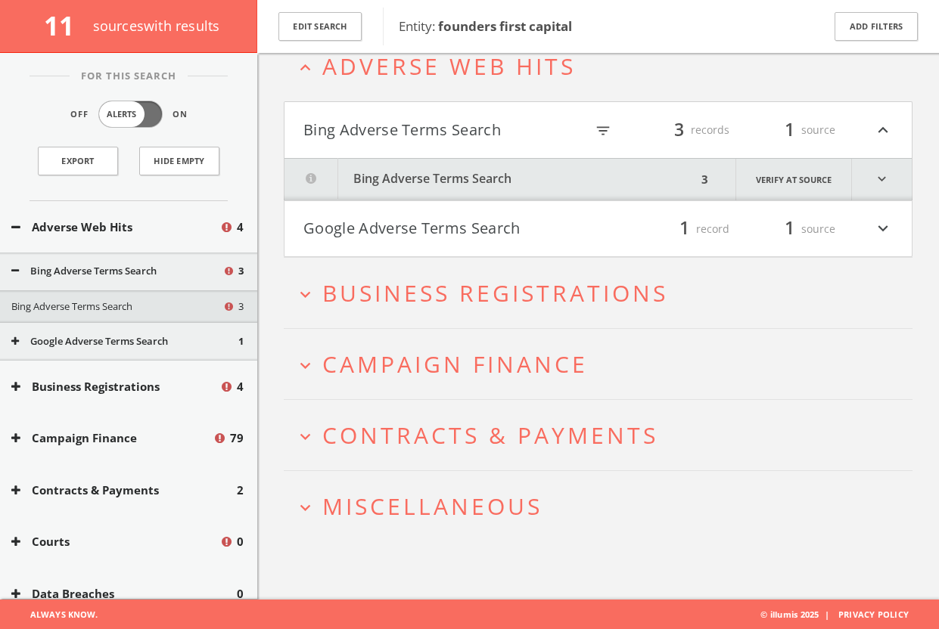
scroll to position [0, 0]
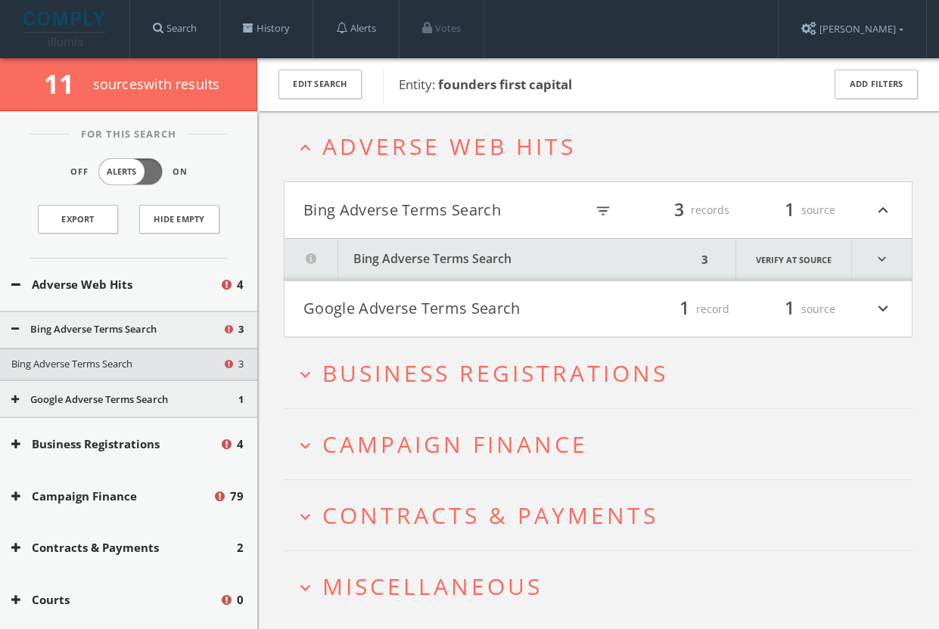
click at [464, 150] on span "Adverse Web Hits" at bounding box center [448, 146] width 253 height 31
